Goal: Complete application form

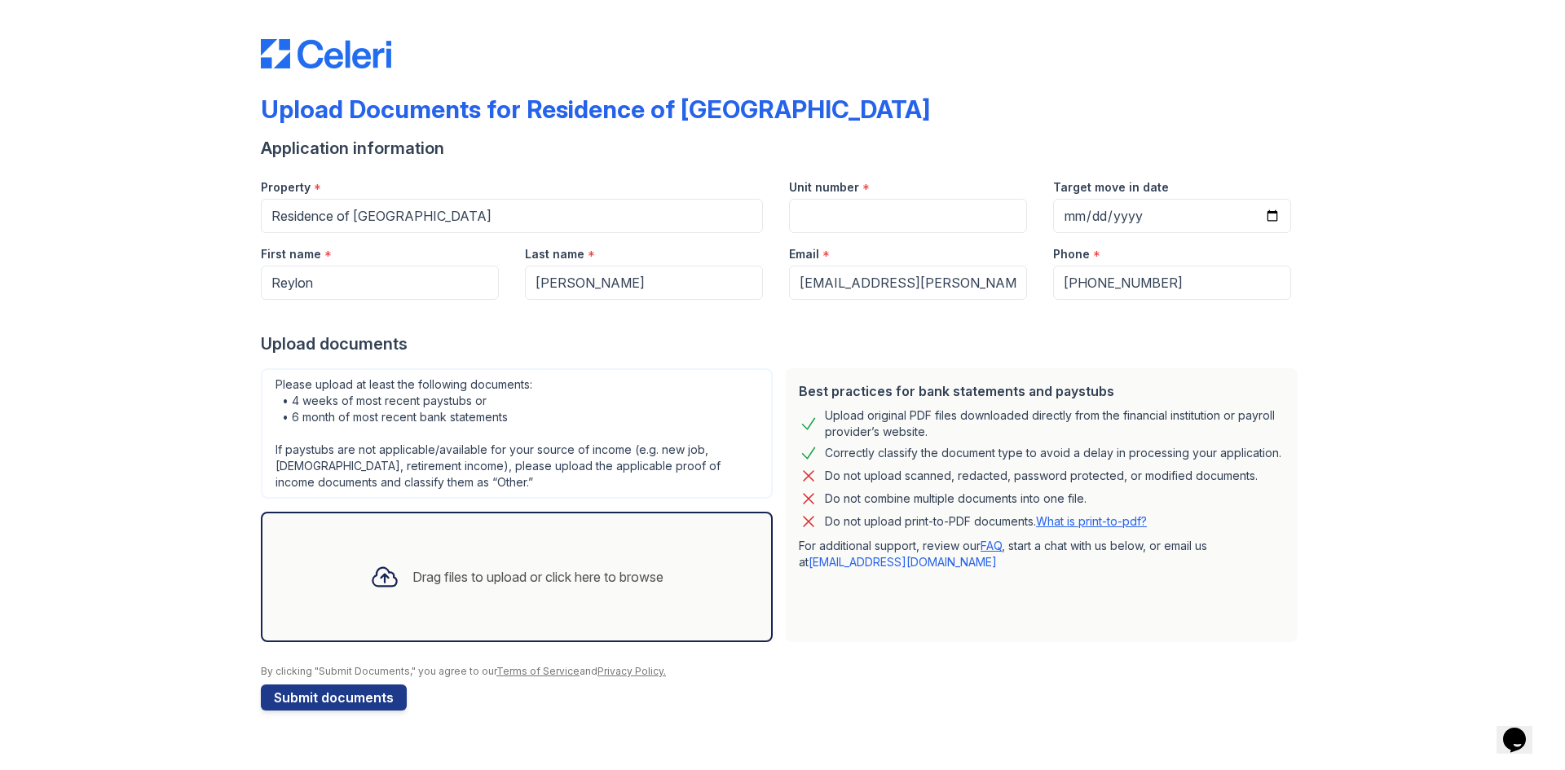
click at [534, 580] on div "Drag files to upload or click here to browse" at bounding box center [538, 577] width 251 height 20
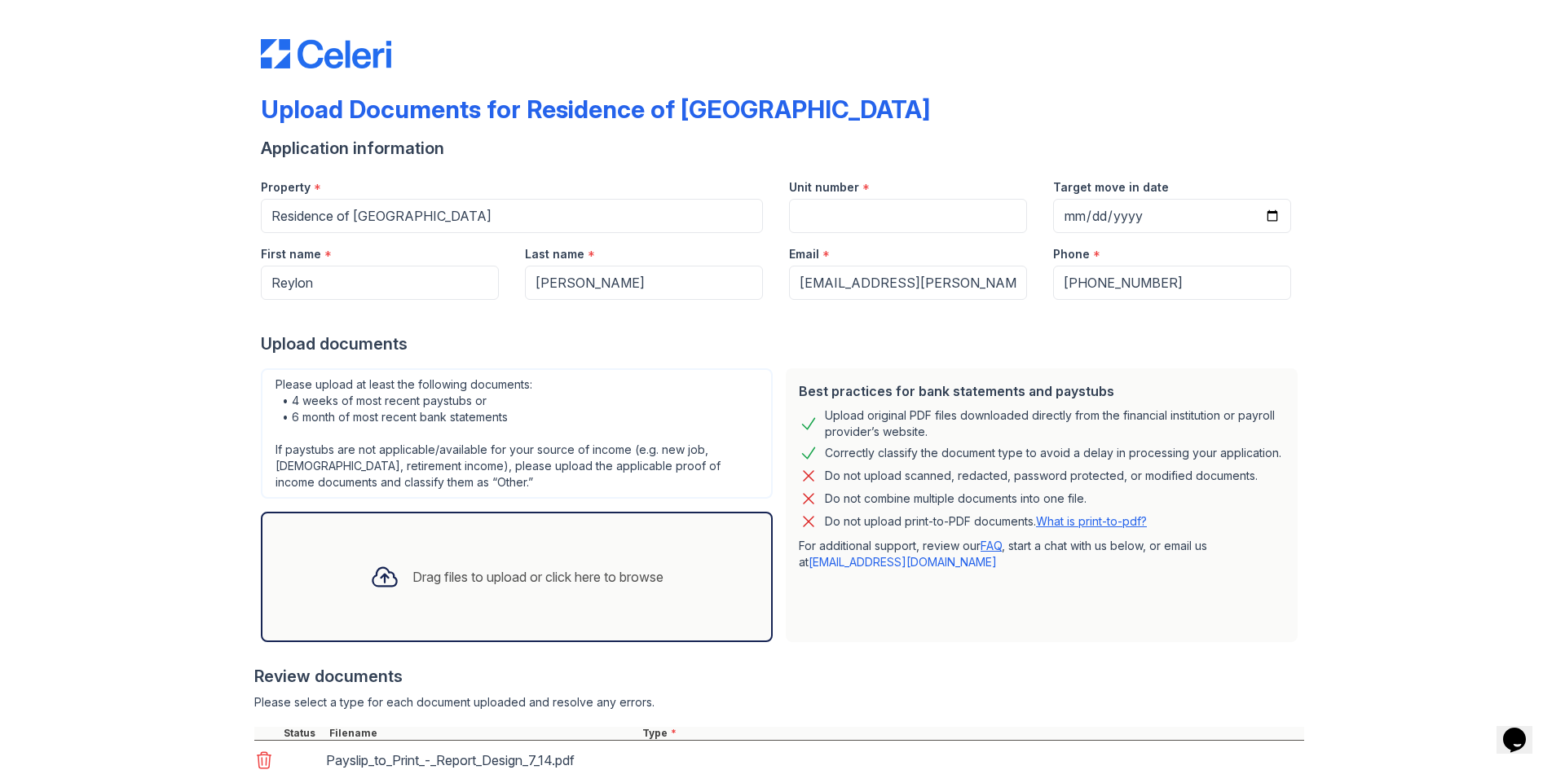
click at [488, 572] on div "Drag files to upload or click here to browse" at bounding box center [538, 577] width 251 height 20
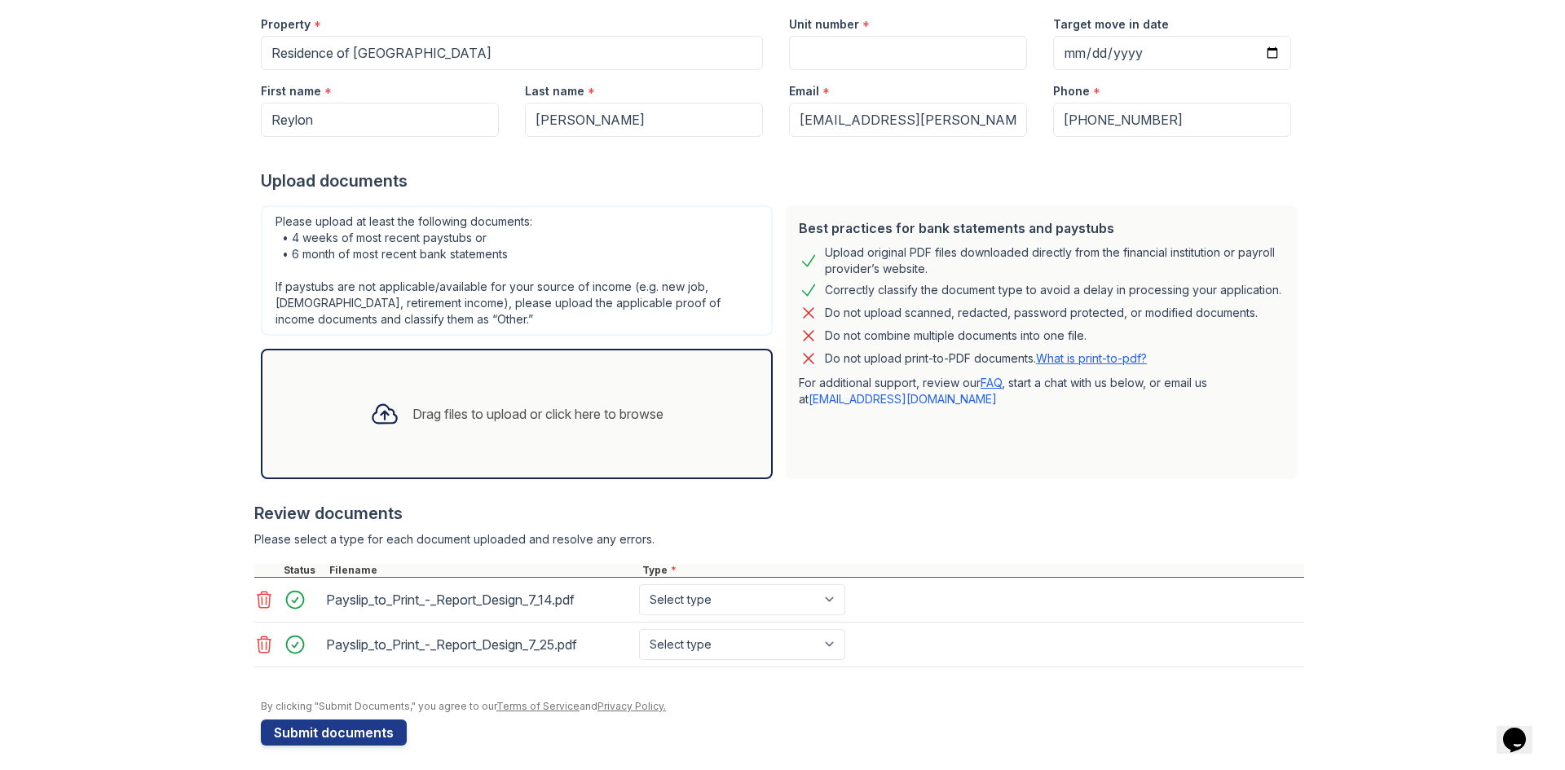
scroll to position [171, 0]
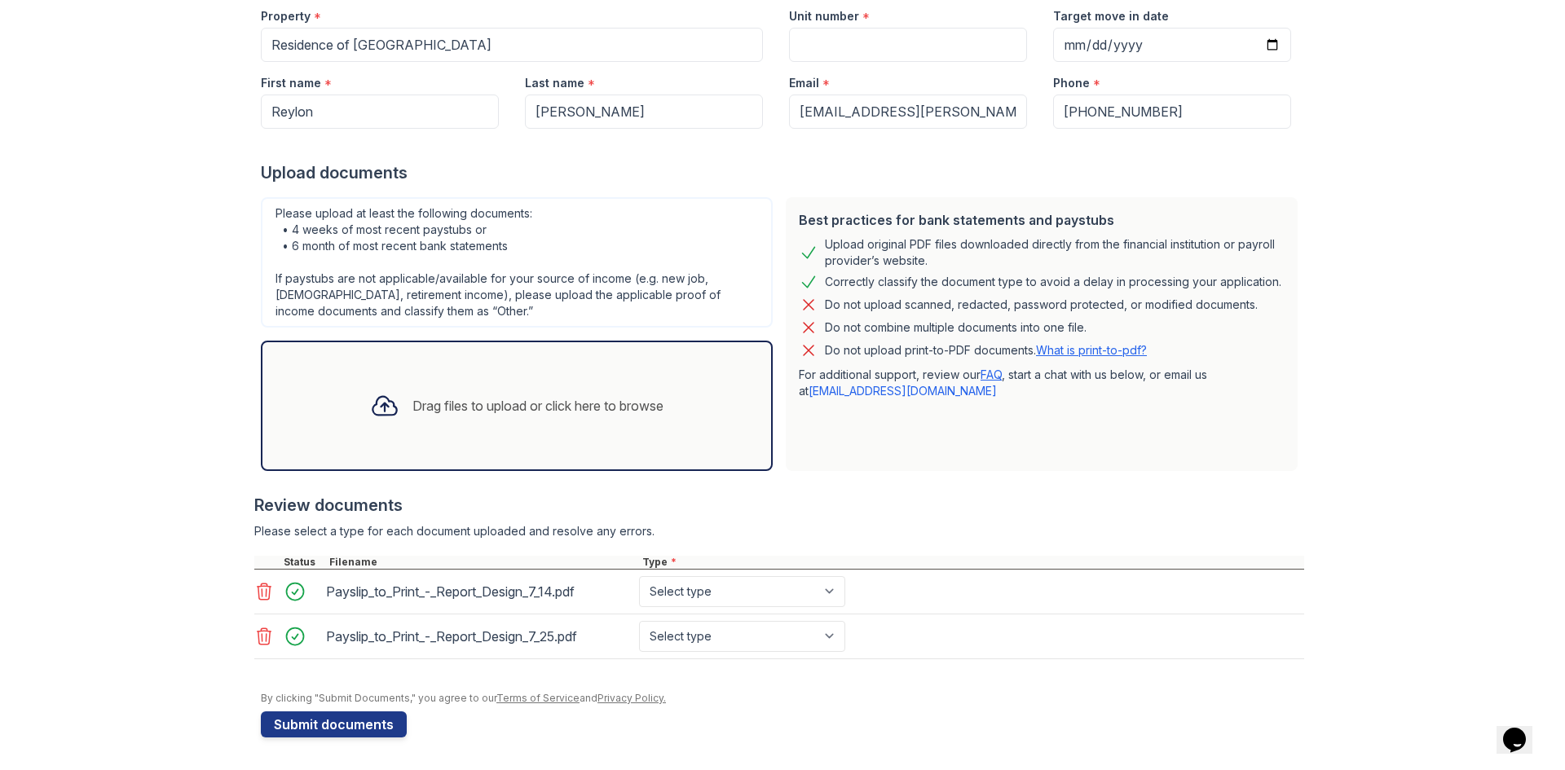
click at [546, 410] on div "Drag files to upload or click here to browse" at bounding box center [538, 406] width 251 height 20
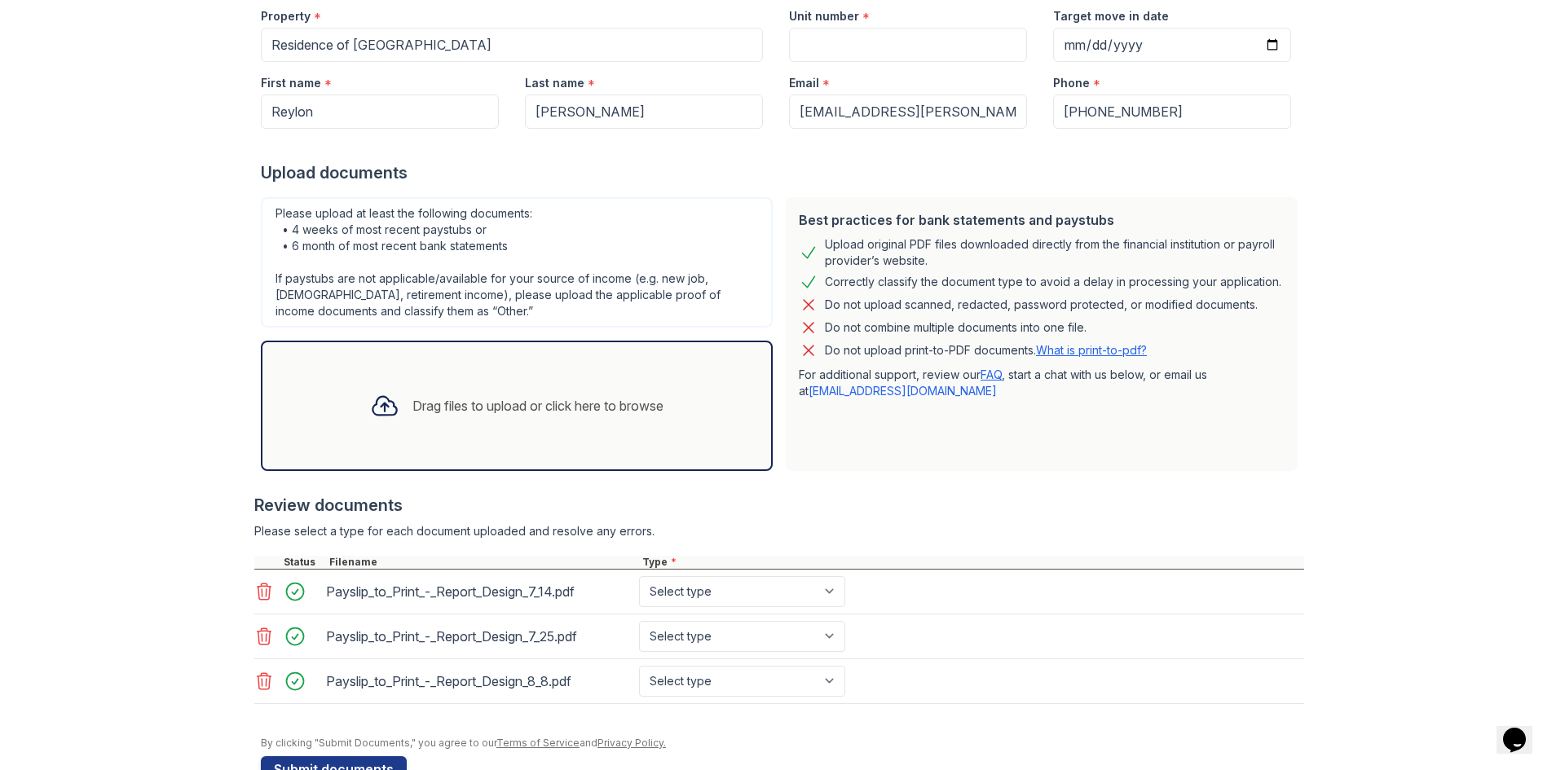
click at [528, 405] on div "Drag files to upload or click here to browse" at bounding box center [538, 406] width 251 height 20
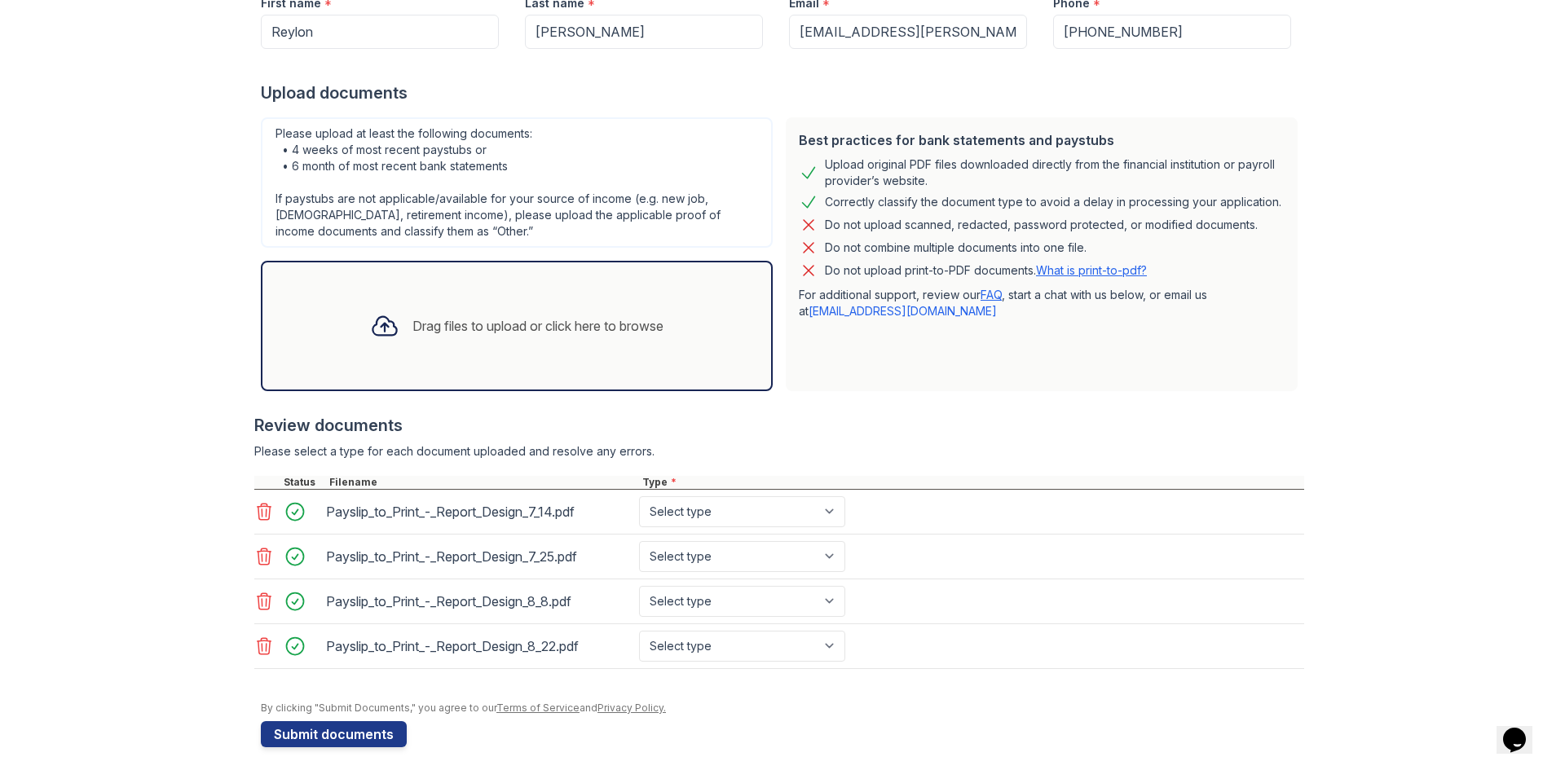
scroll to position [261, 0]
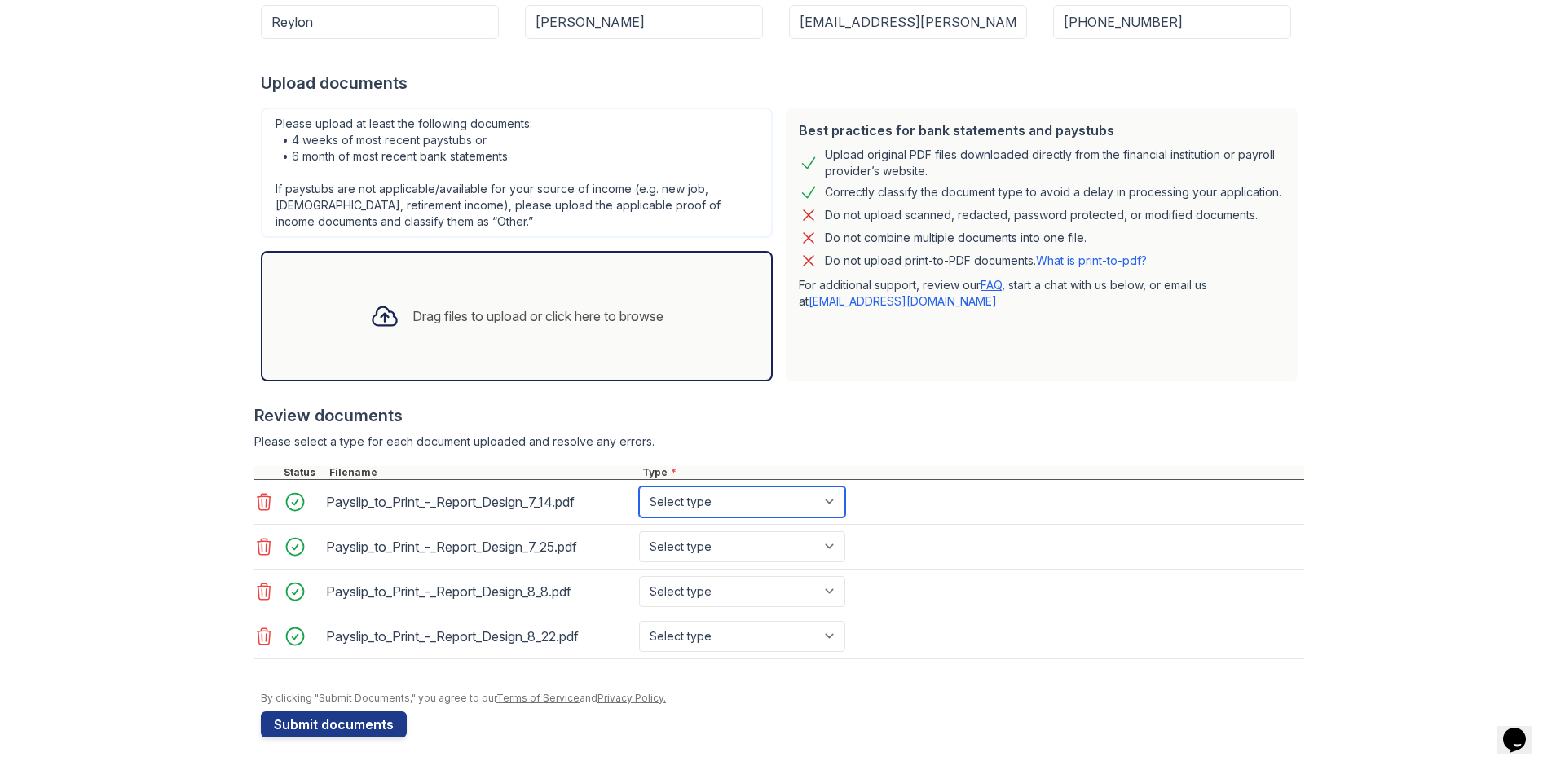
click at [832, 505] on select "Select type Paystub Bank Statement Offer Letter Tax Documents Benefit Award Let…" at bounding box center [742, 502] width 206 height 31
select select "paystub"
click at [639, 487] on select "Select type Paystub Bank Statement Offer Letter Tax Documents Benefit Award Let…" at bounding box center [742, 502] width 206 height 31
drag, startPoint x: 824, startPoint y: 548, endPoint x: 810, endPoint y: 549, distance: 13.9
click at [824, 548] on select "Select type Paystub Bank Statement Offer Letter Tax Documents Benefit Award Let…" at bounding box center [742, 547] width 206 height 31
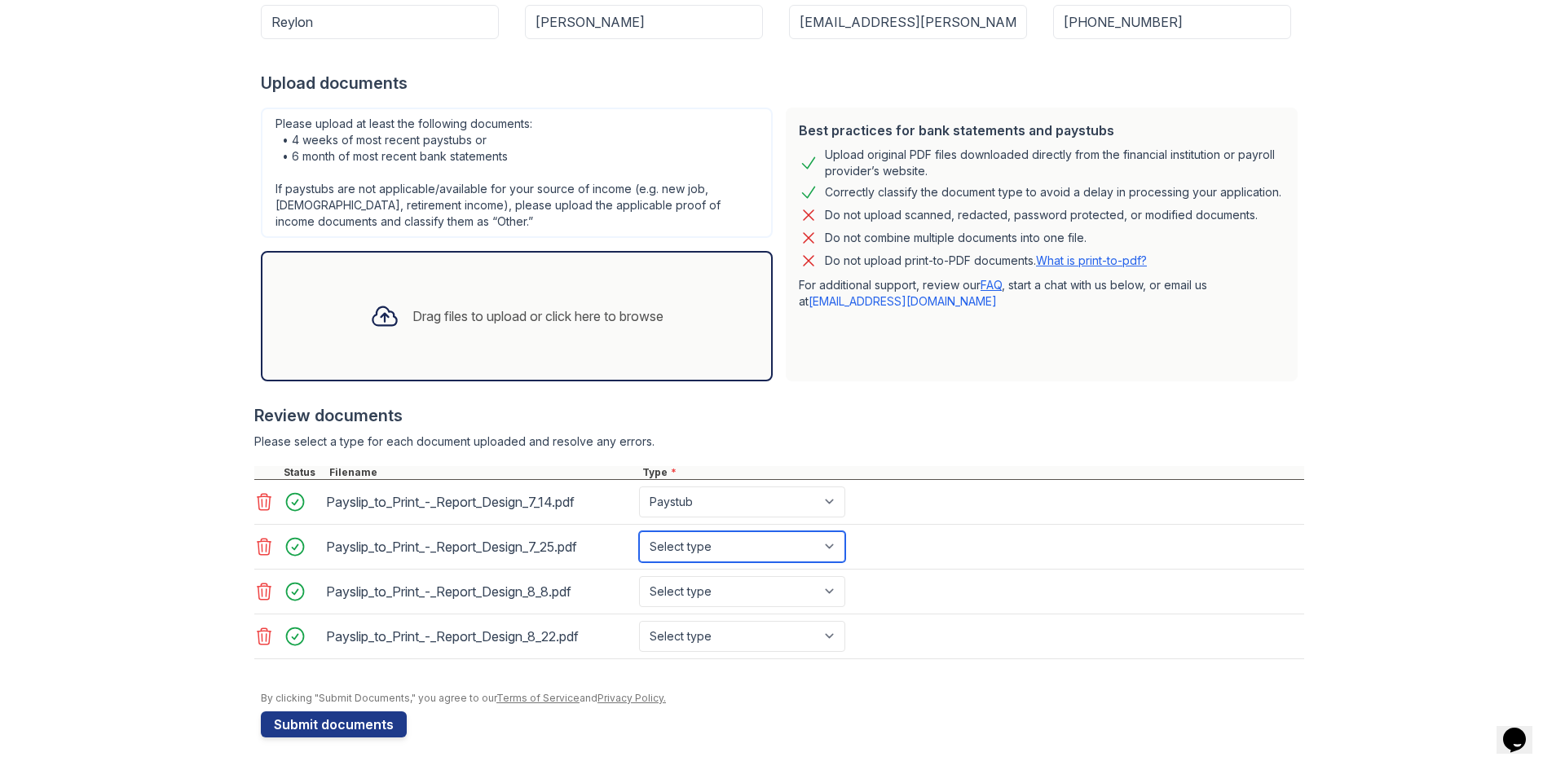
select select "paystub"
click at [639, 532] on select "Select type Paystub Bank Statement Offer Letter Tax Documents Benefit Award Let…" at bounding box center [742, 547] width 206 height 31
click at [828, 599] on select "Select type Paystub Bank Statement Offer Letter Tax Documents Benefit Award Let…" at bounding box center [742, 591] width 206 height 31
select select "paystub"
click at [639, 576] on select "Select type Paystub Bank Statement Offer Letter Tax Documents Benefit Award Let…" at bounding box center [742, 591] width 206 height 31
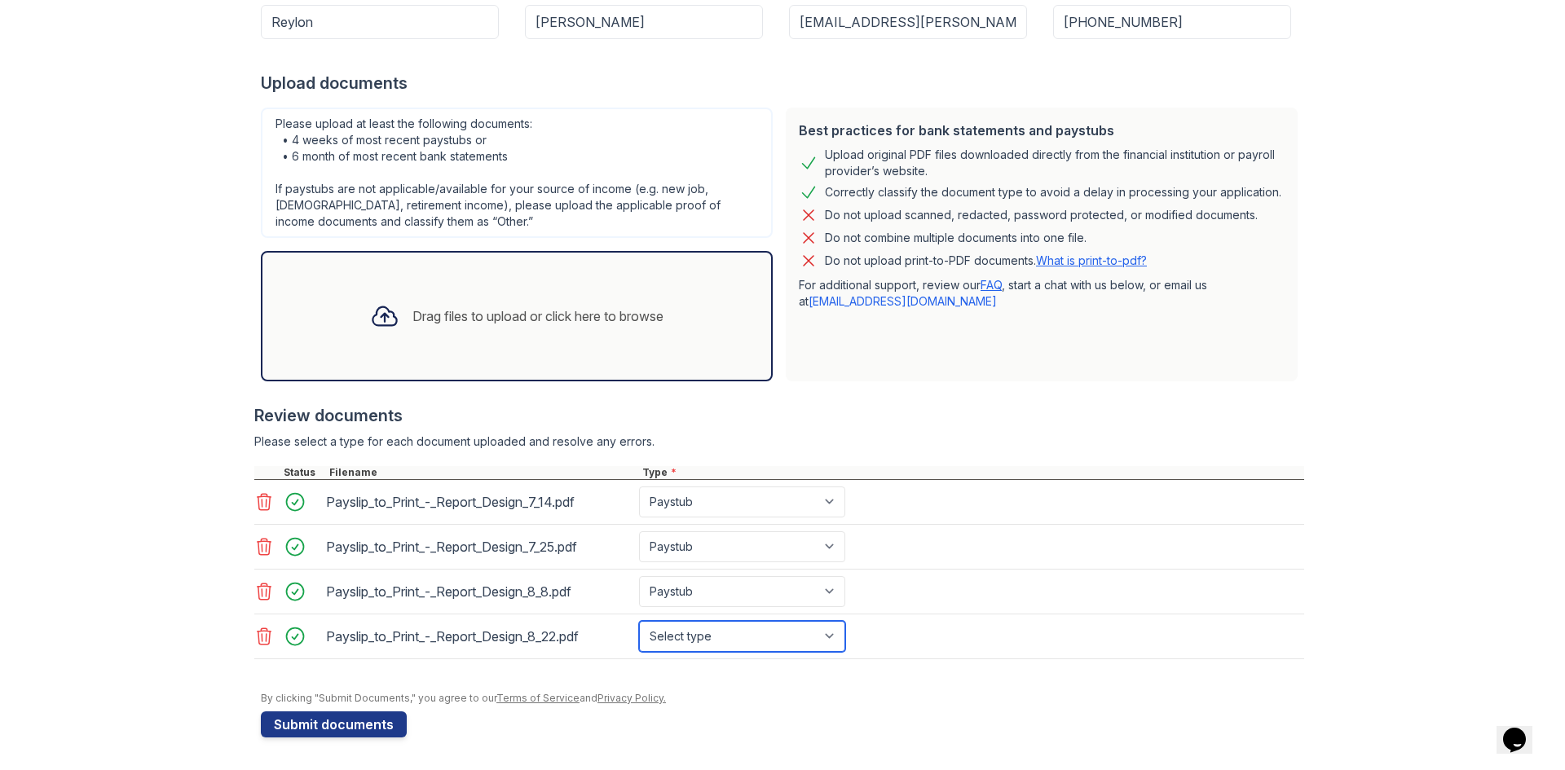
drag, startPoint x: 823, startPoint y: 636, endPoint x: 813, endPoint y: 636, distance: 10.6
click at [823, 636] on select "Select type Paystub Bank Statement Offer Letter Tax Documents Benefit Award Let…" at bounding box center [742, 636] width 206 height 31
select select "paystub"
click at [639, 621] on select "Select type Paystub Bank Statement Offer Letter Tax Documents Benefit Award Let…" at bounding box center [742, 636] width 206 height 31
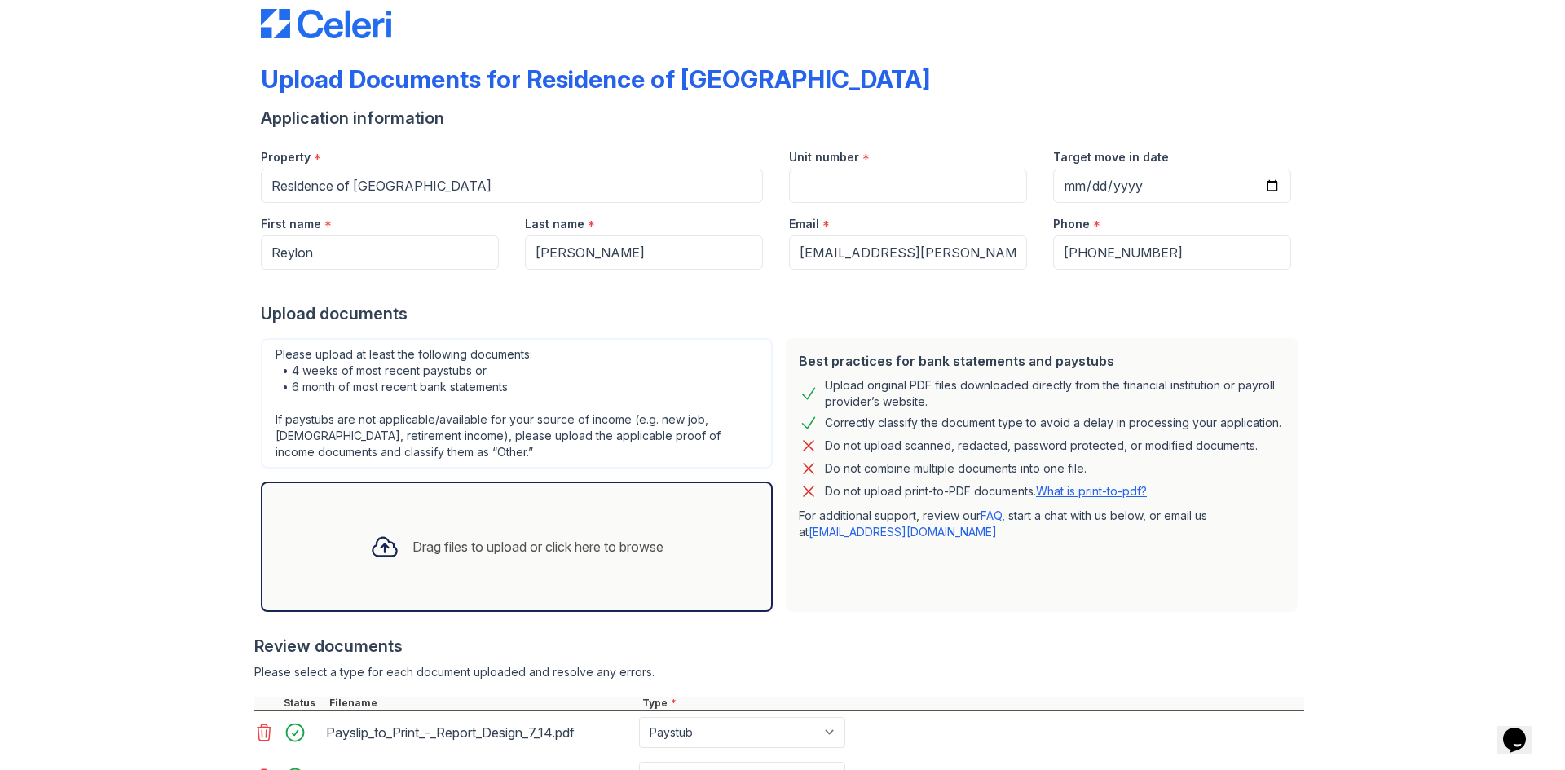
scroll to position [16, 0]
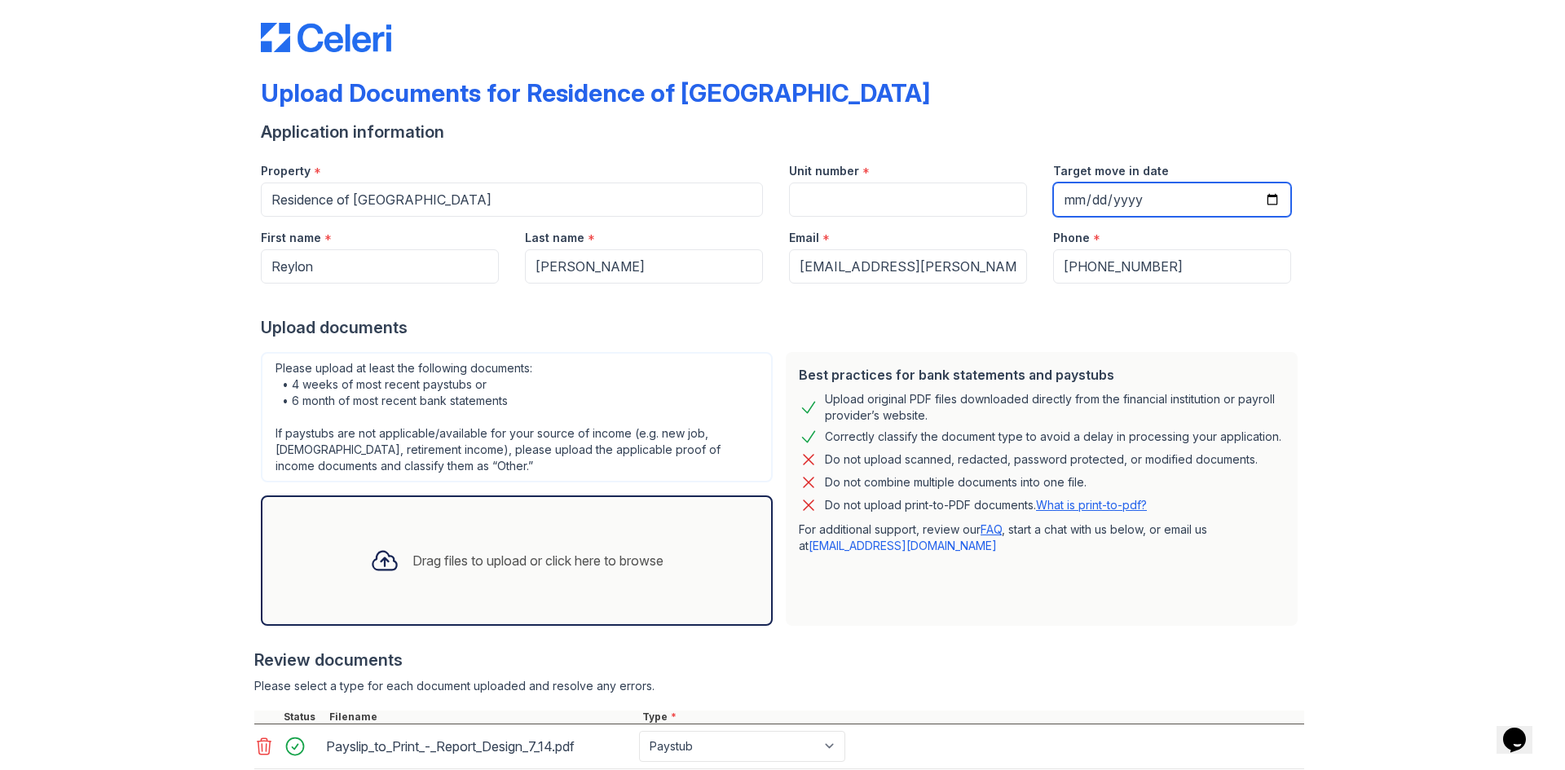
click at [1265, 196] on input "Target move in date" at bounding box center [1172, 200] width 238 height 34
type input "[DATE]"
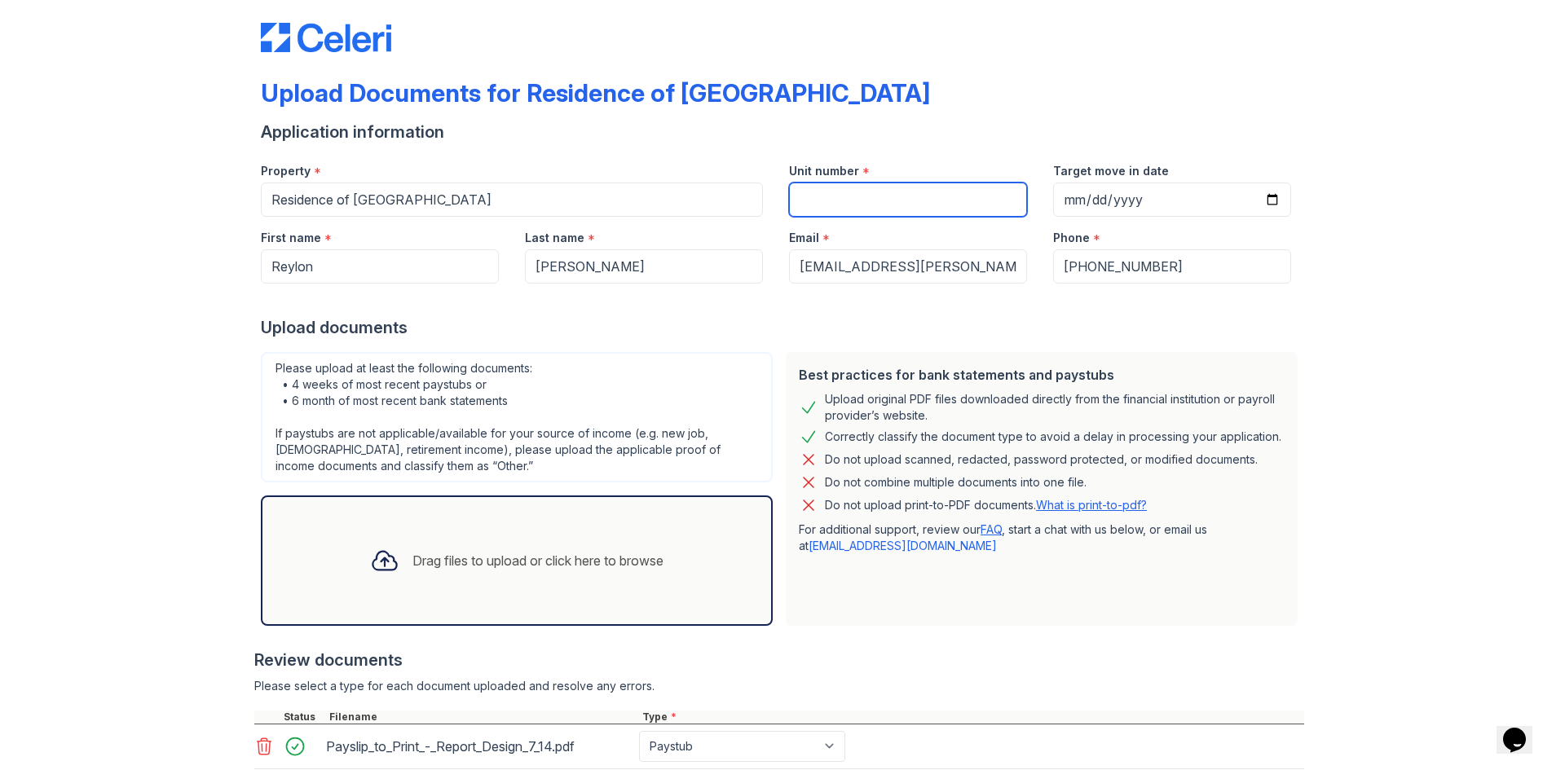
click at [885, 201] on input "Unit number" at bounding box center [908, 200] width 238 height 34
type input "1"
click at [997, 626] on div "Best practices for bank statements and paystubs Upload original PDF files downl…" at bounding box center [1041, 489] width 525 height 287
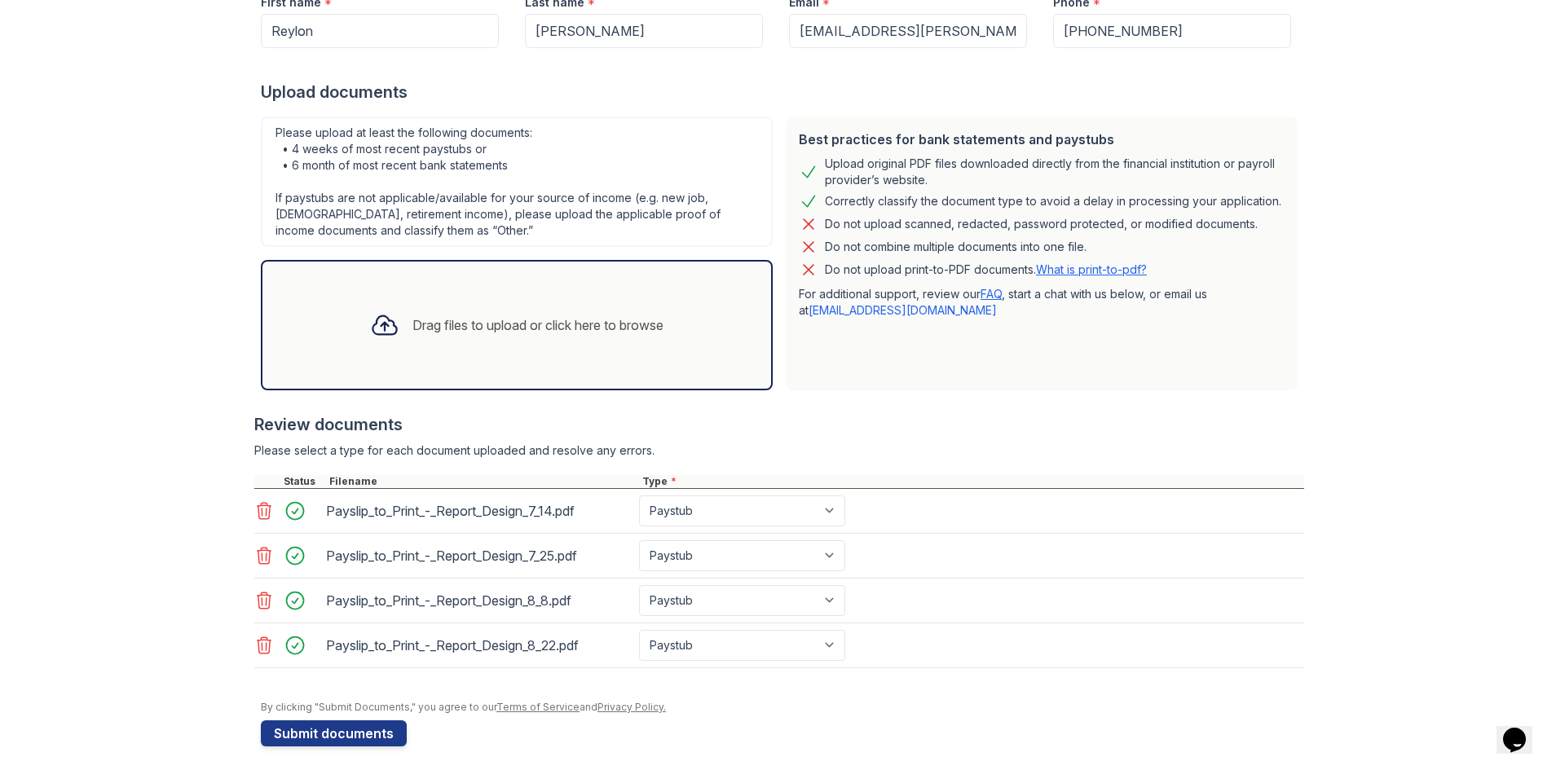
scroll to position [261, 0]
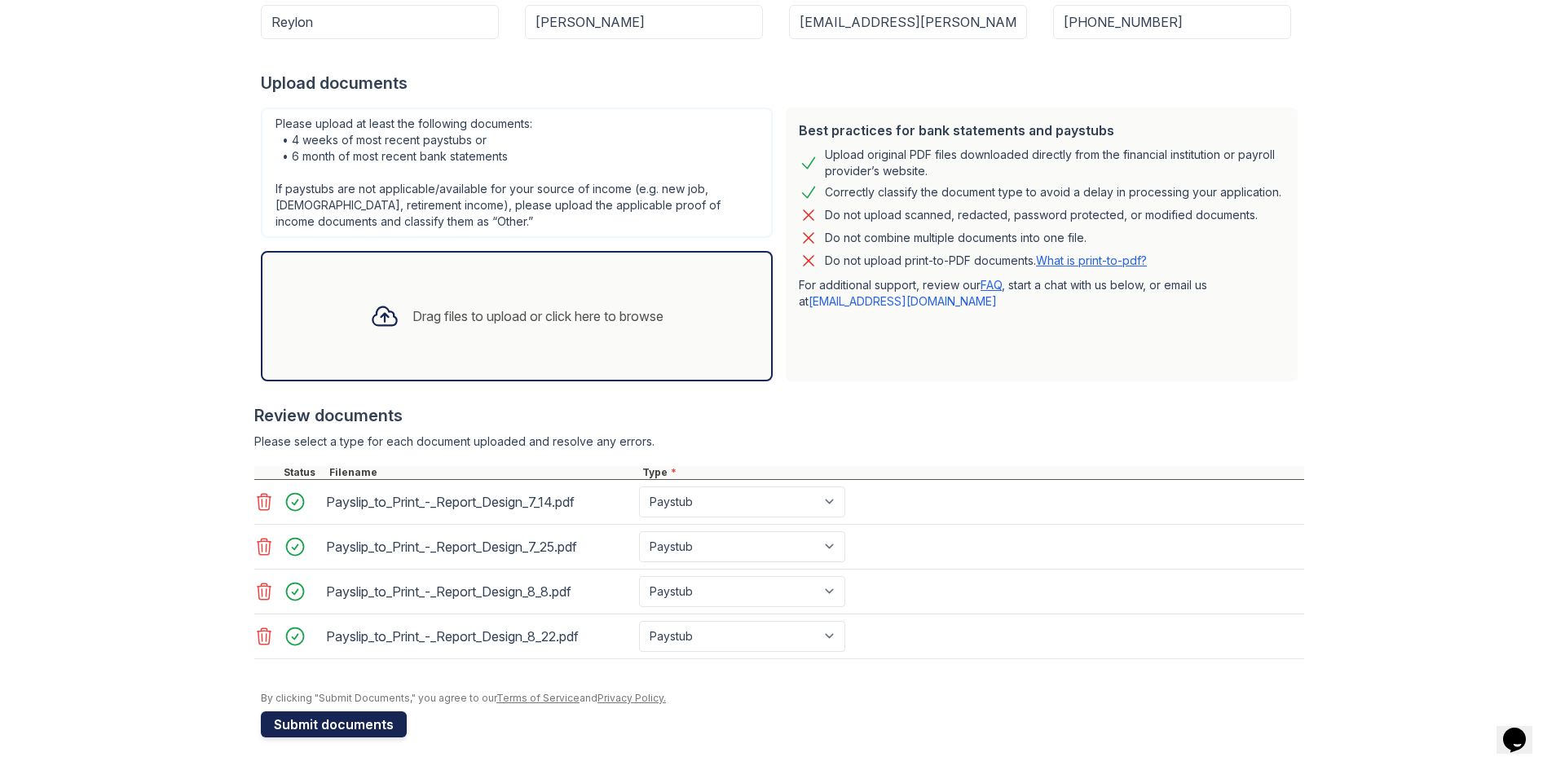
click at [374, 718] on button "Submit documents" at bounding box center [334, 725] width 146 height 26
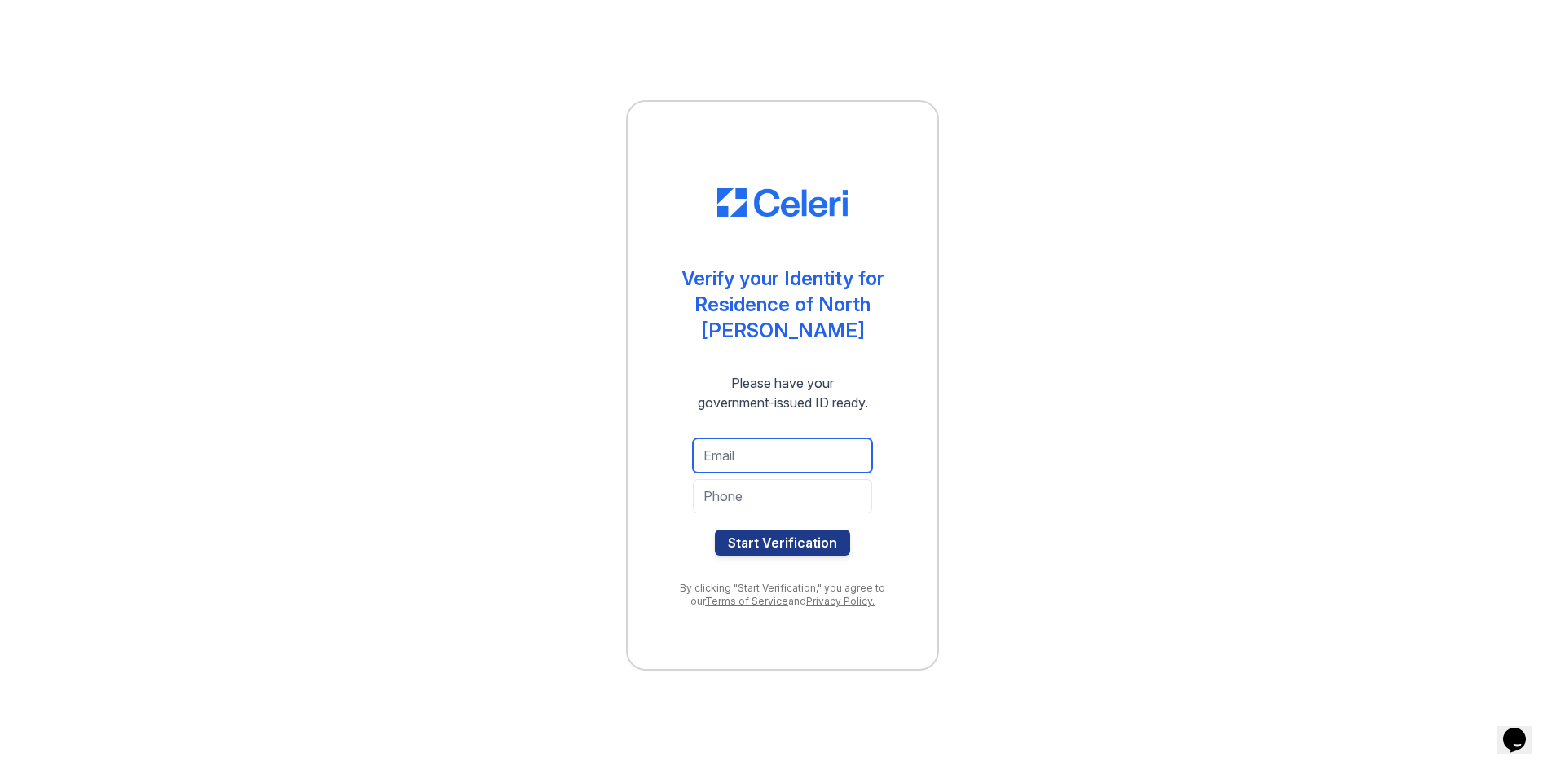
click at [780, 448] on input "email" at bounding box center [782, 456] width 179 height 34
type input "[EMAIL_ADDRESS][PERSON_NAME][DOMAIN_NAME]"
click at [765, 504] on input "tel" at bounding box center [782, 496] width 179 height 34
